Goal: Contribute content: Contribute content

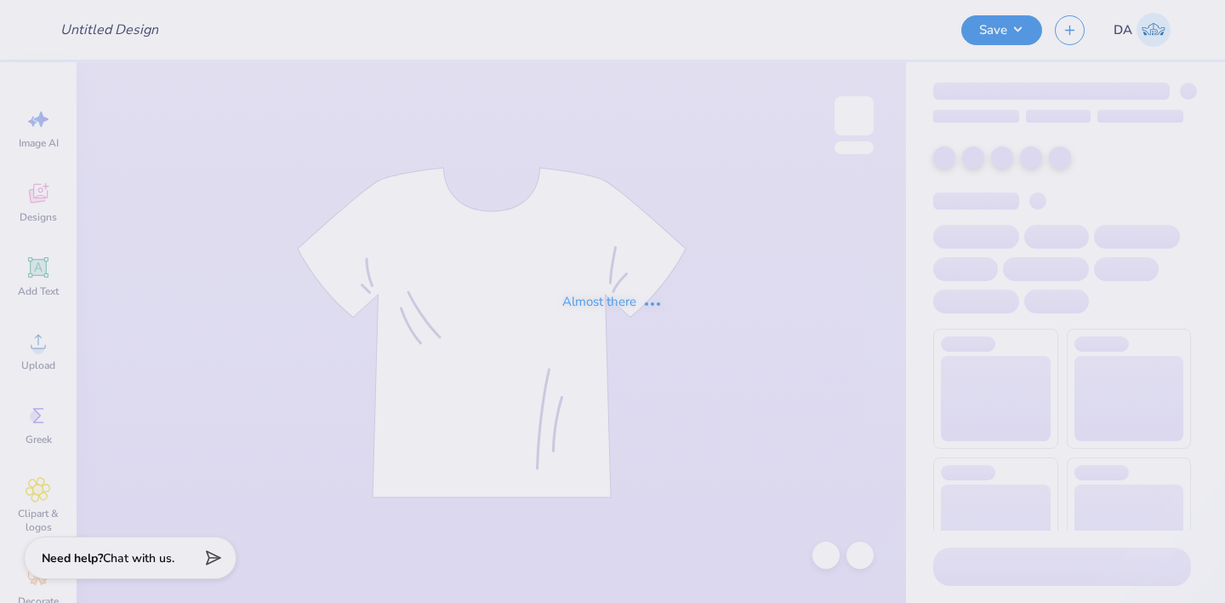
type input "Bucknell Theta Fall Date Party 2025"
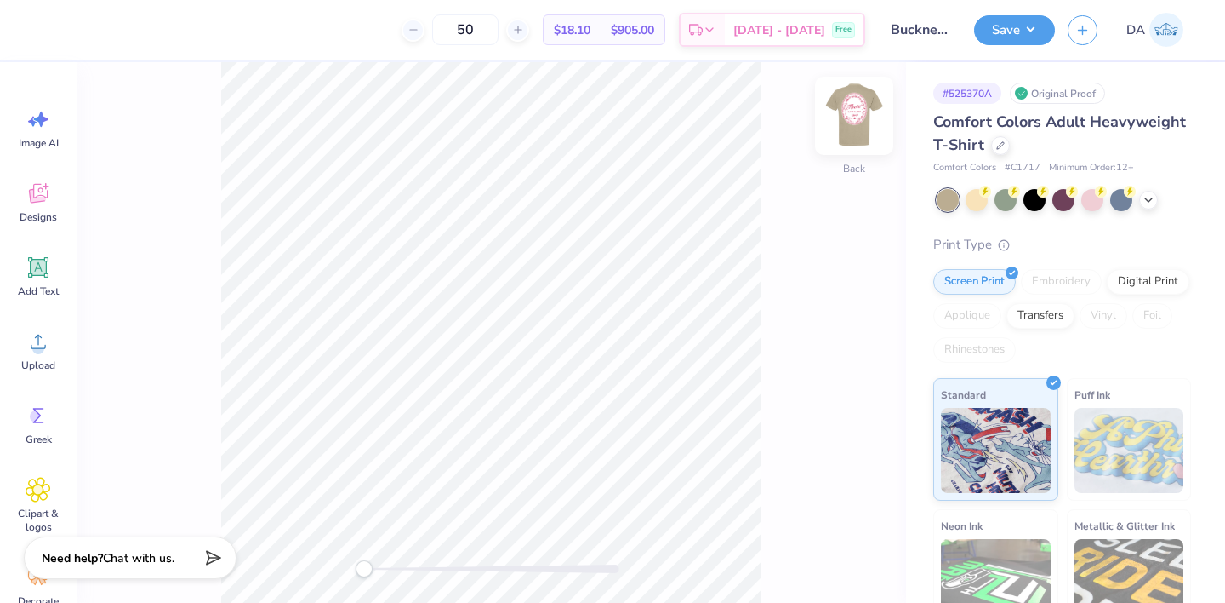
click at [855, 119] on img at bounding box center [854, 116] width 68 height 68
click at [26, 266] on icon at bounding box center [39, 267] width 26 height 26
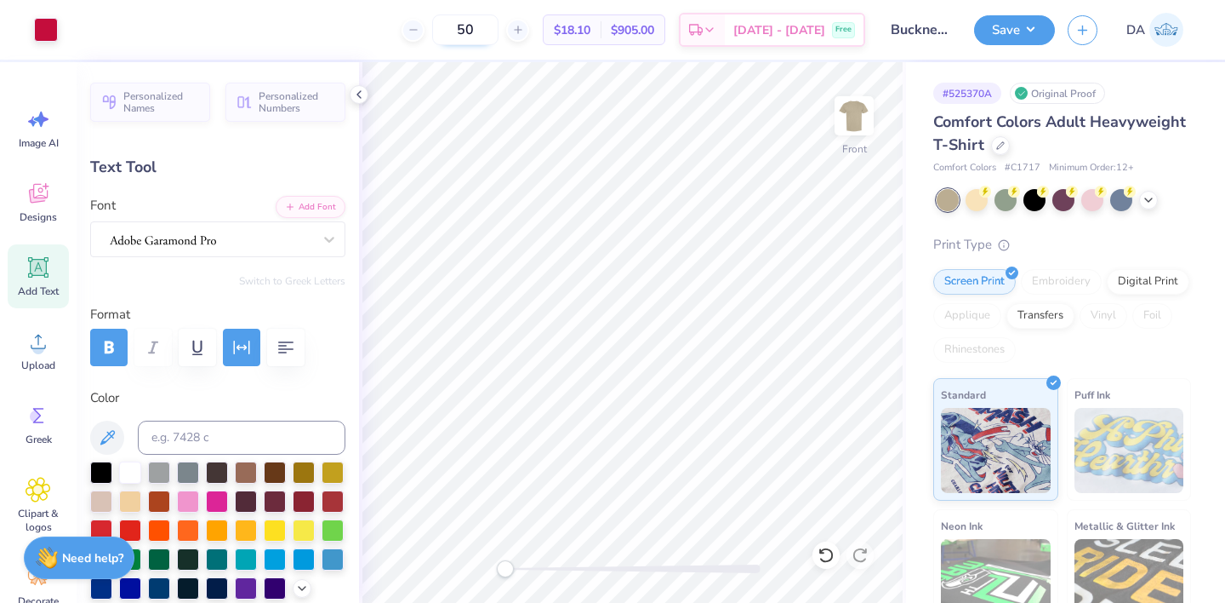
type input "2.80"
type input "0.92"
type input "13.23"
type textarea "1870"
click at [1012, 18] on button "Save" at bounding box center [1014, 28] width 81 height 30
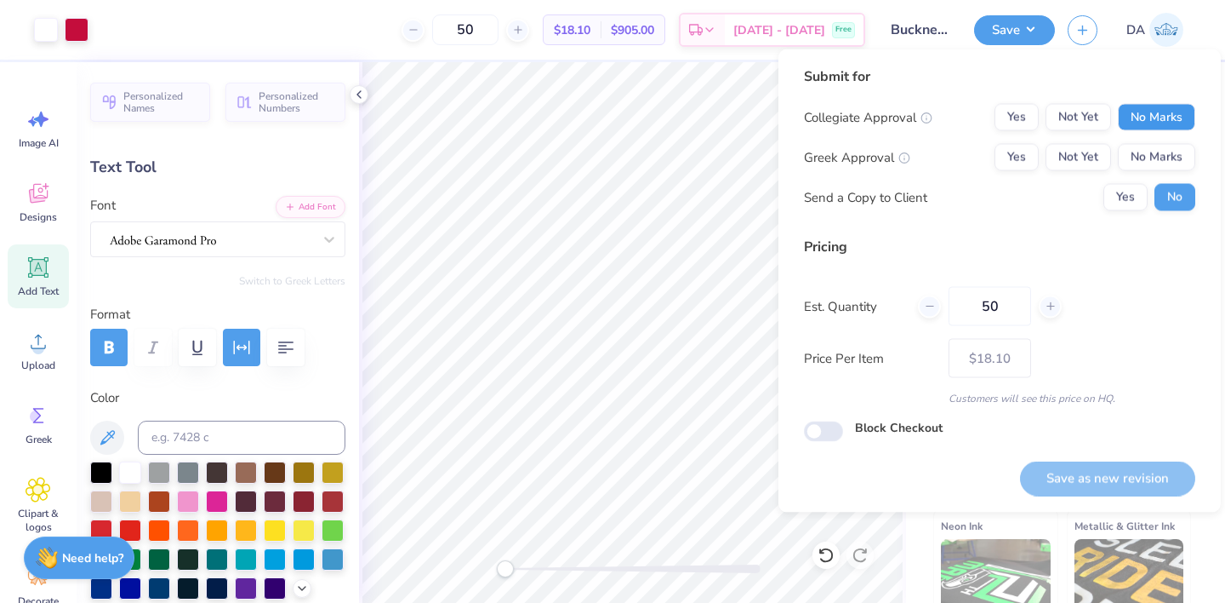
click at [1166, 116] on button "No Marks" at bounding box center [1156, 117] width 77 height 27
click at [1027, 159] on button "Yes" at bounding box center [1017, 157] width 44 height 27
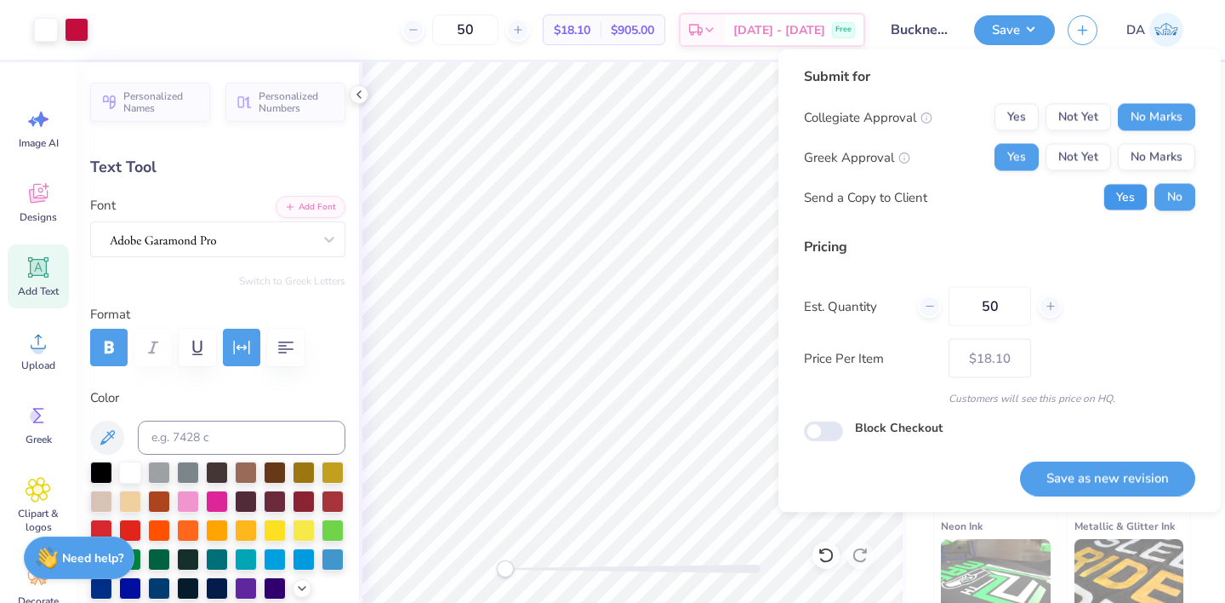
click at [1120, 191] on button "Yes" at bounding box center [1126, 197] width 44 height 27
click at [1125, 479] on button "Save as new revision" at bounding box center [1107, 477] width 175 height 35
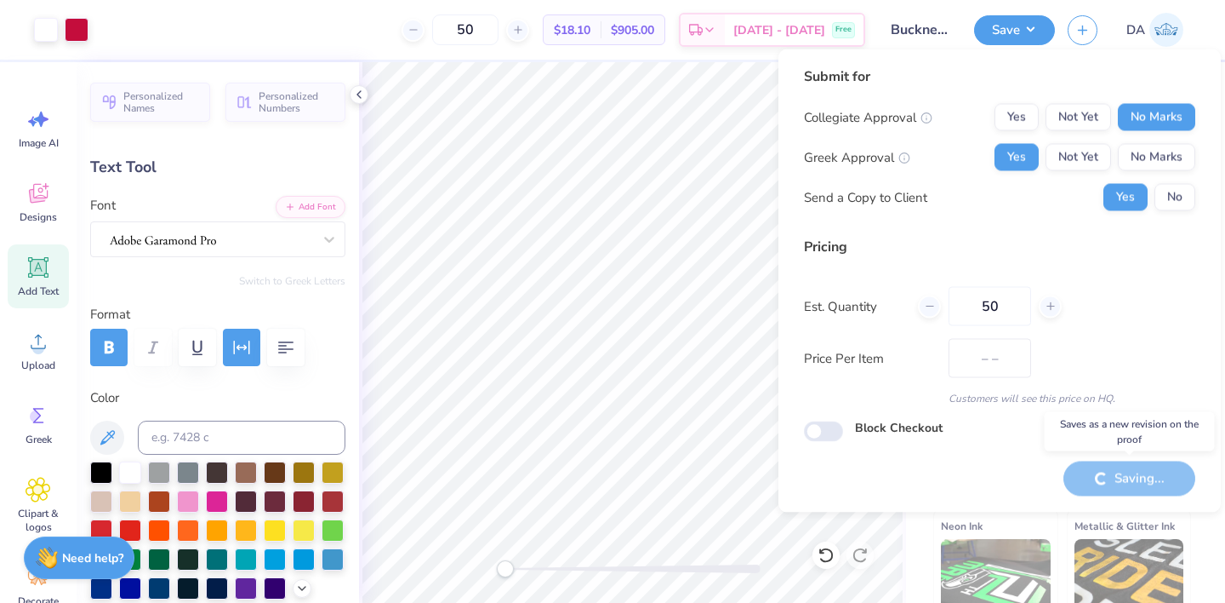
type input "$18.10"
